Goal: Task Accomplishment & Management: Complete application form

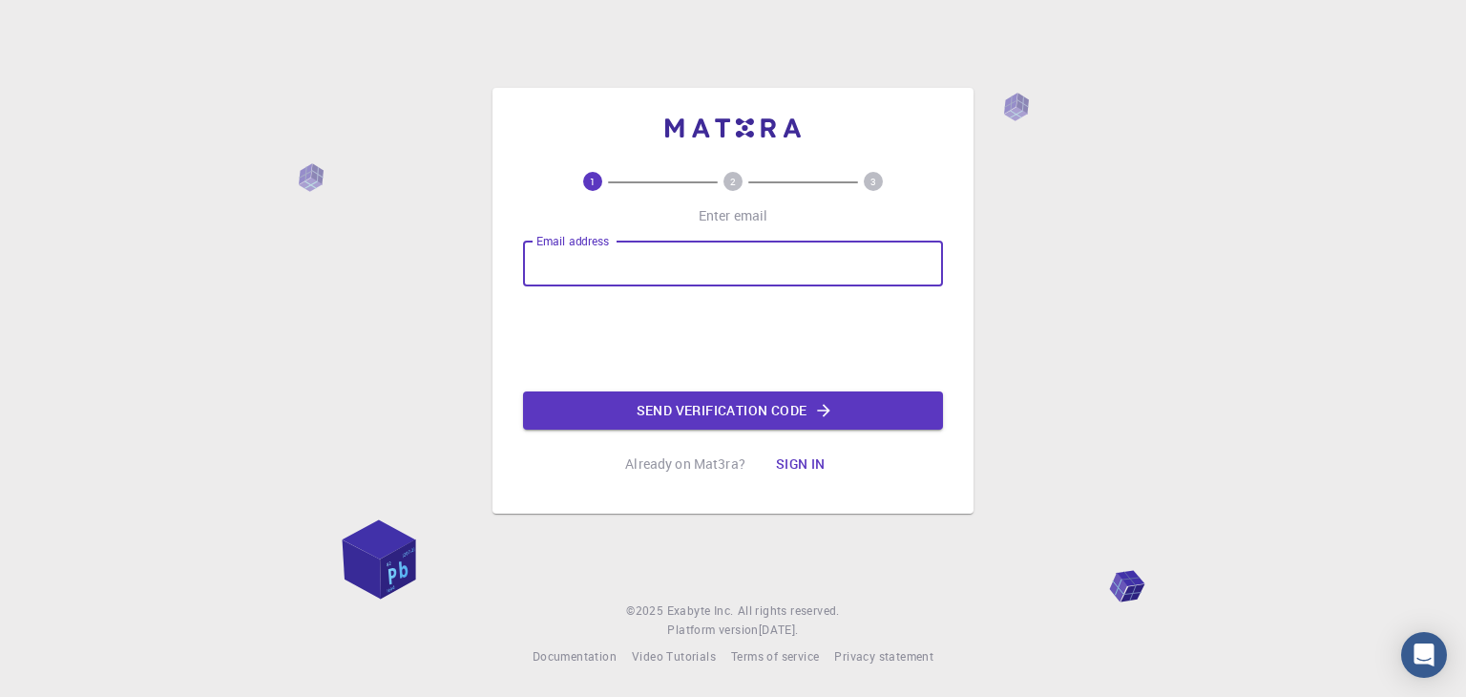
click at [588, 270] on input "Email address" at bounding box center [733, 264] width 420 height 46
type input "[EMAIL_ADDRESS][DOMAIN_NAME]"
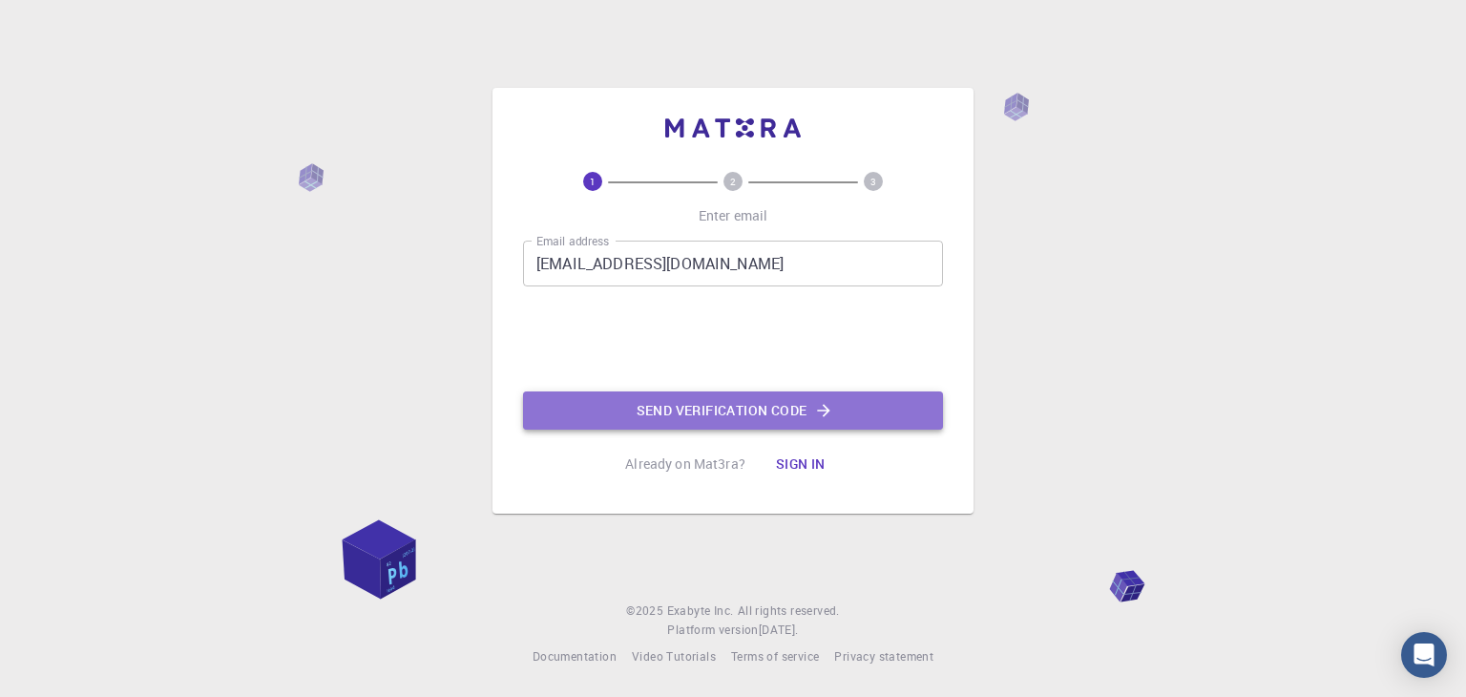
click at [614, 405] on button "Send verification code" at bounding box center [733, 410] width 420 height 38
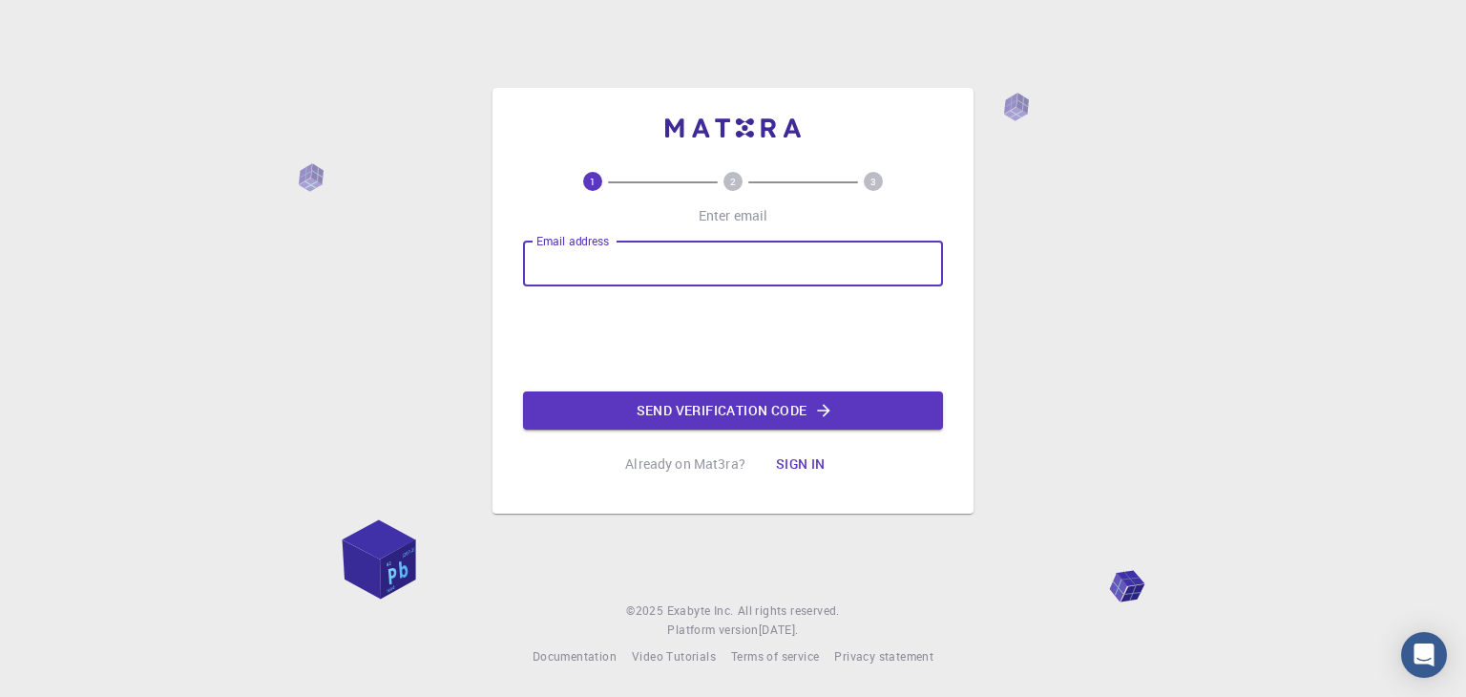
drag, startPoint x: 0, startPoint y: 0, endPoint x: 664, endPoint y: 261, distance: 713.6
click at [664, 261] on input "Email address" at bounding box center [733, 264] width 420 height 46
type input "[EMAIL_ADDRESS][DOMAIN_NAME]"
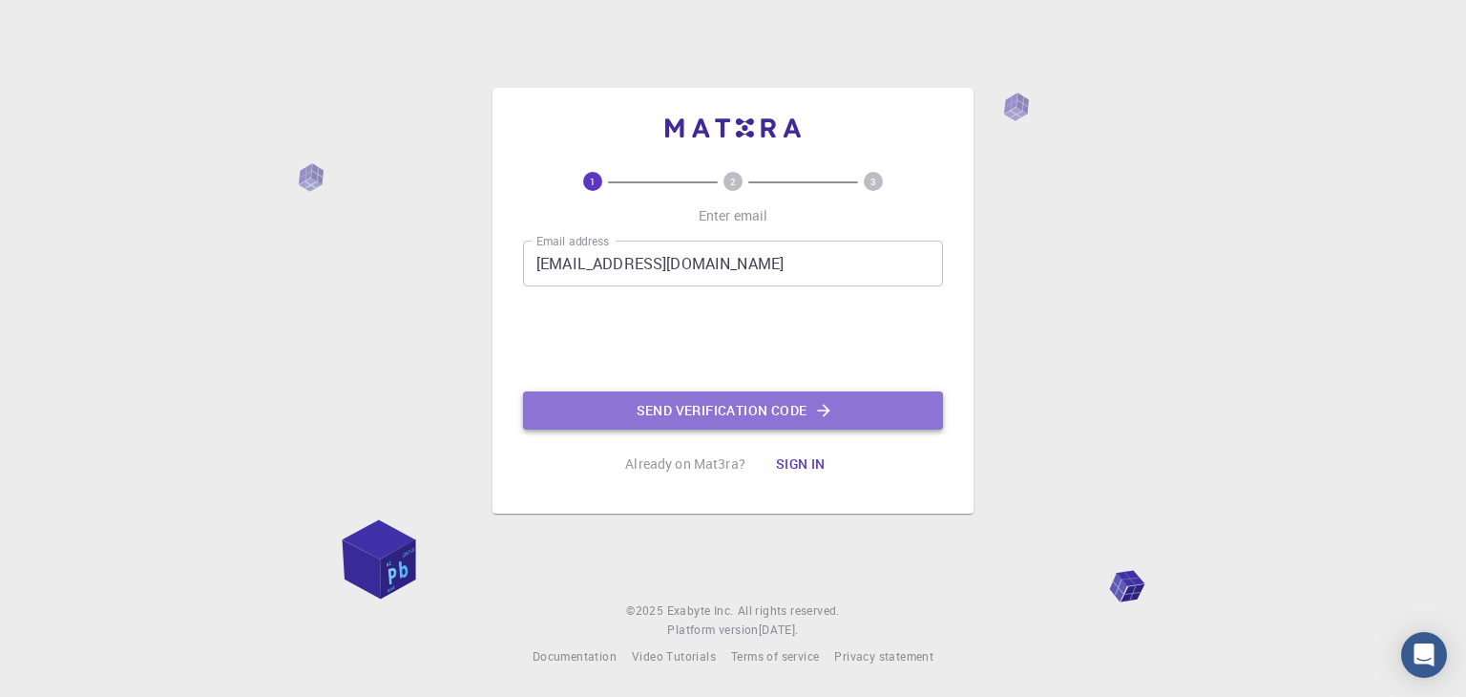
click at [637, 403] on button "Send verification code" at bounding box center [733, 410] width 420 height 38
click at [634, 417] on button "Send verification code" at bounding box center [733, 410] width 420 height 38
